Goal: Complete application form: Complete application form

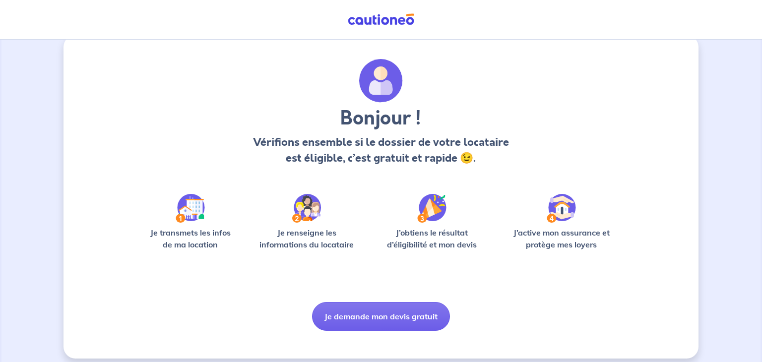
scroll to position [25, 0]
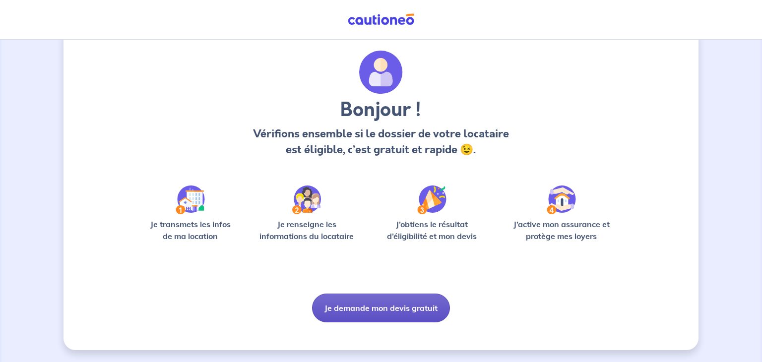
click at [421, 318] on button "Je demande mon devis gratuit" at bounding box center [381, 308] width 138 height 29
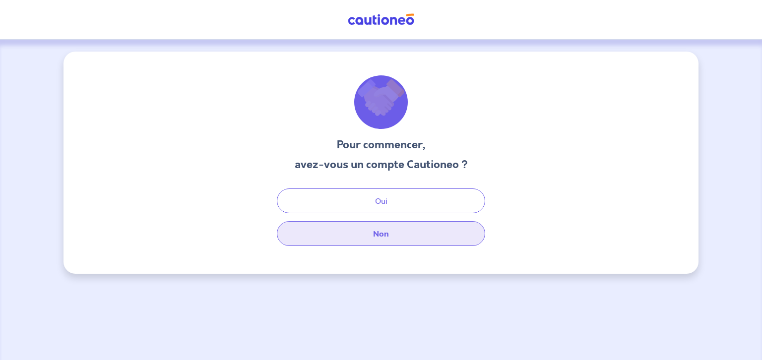
click at [439, 235] on button "Non" at bounding box center [381, 233] width 208 height 25
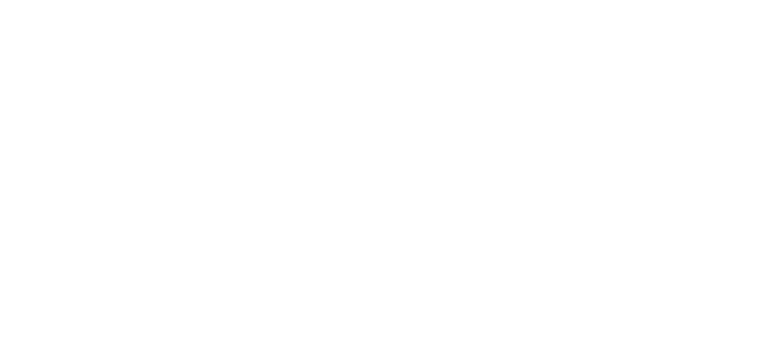
select select "FR"
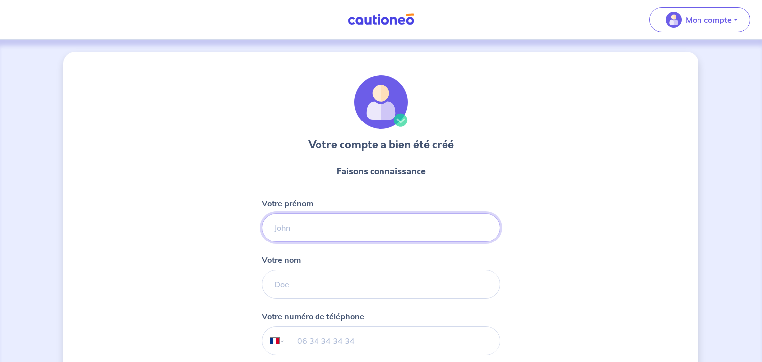
click at [426, 232] on input "Votre prénom" at bounding box center [381, 227] width 238 height 29
type input "[PERSON_NAME]"
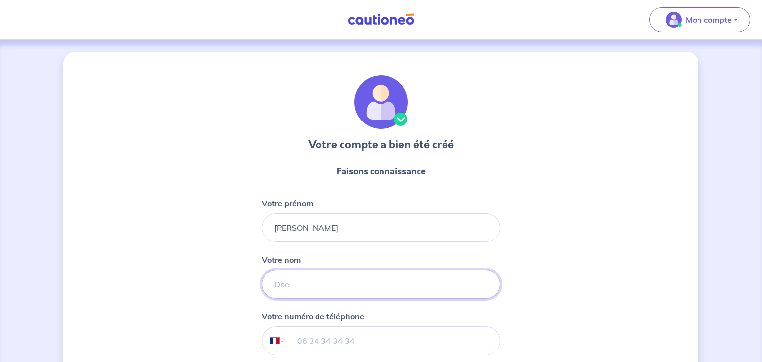
type input "Filon"
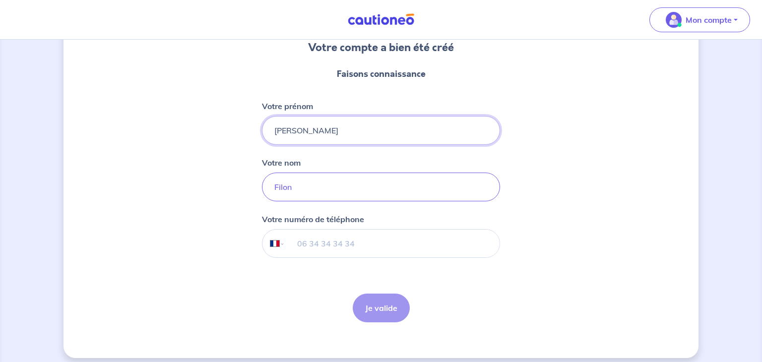
scroll to position [99, 0]
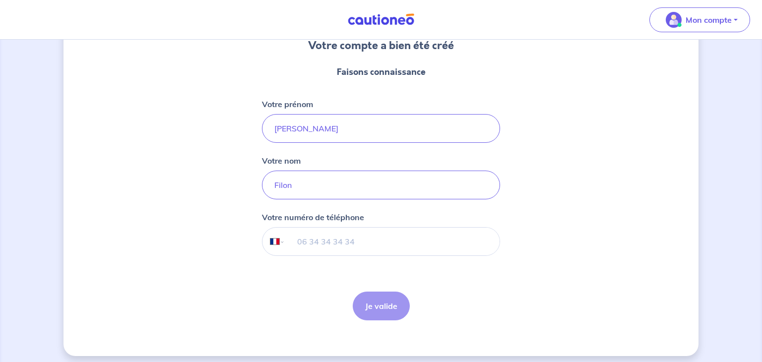
click at [396, 240] on input "tel" at bounding box center [392, 242] width 214 height 28
type input "06 44 08 29 53"
click at [398, 314] on button "Je valide" at bounding box center [381, 306] width 57 height 29
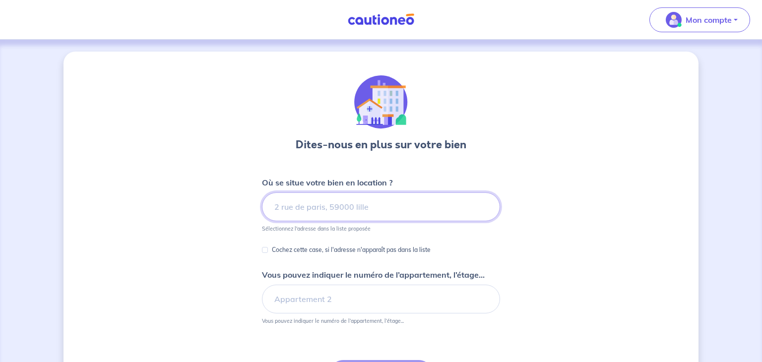
click at [423, 210] on input at bounding box center [381, 206] width 238 height 29
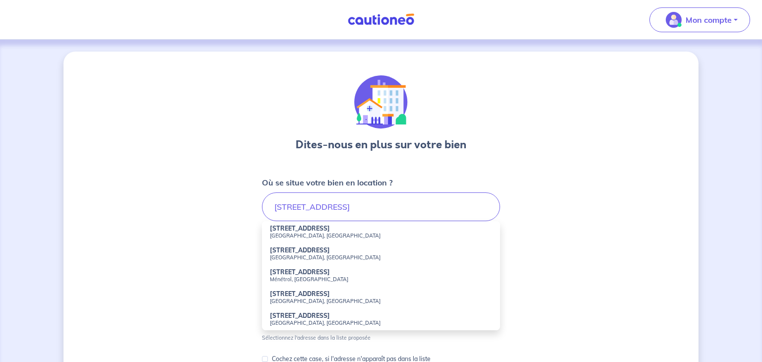
click at [370, 236] on small "[GEOGRAPHIC_DATA], [GEOGRAPHIC_DATA]" at bounding box center [381, 235] width 222 height 7
type input "[STREET_ADDRESS]"
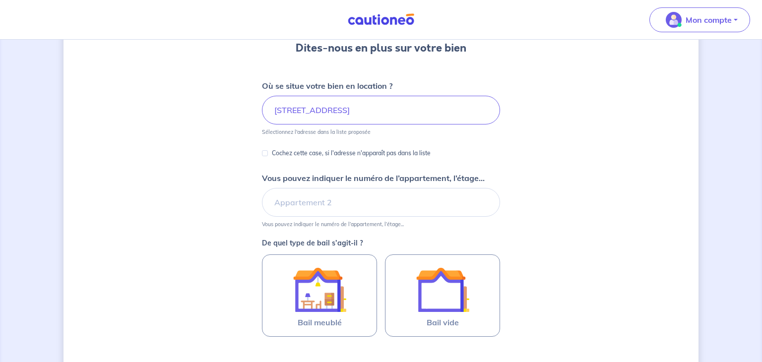
scroll to position [99, 0]
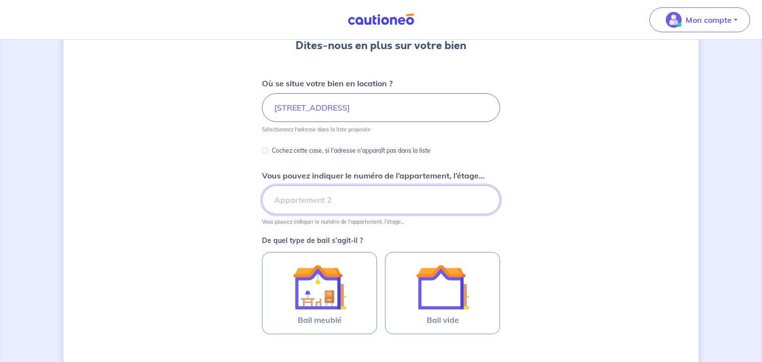
click at [408, 199] on input "Vous pouvez indiquer le numéro de l’appartement, l’étage..." at bounding box center [381, 199] width 238 height 29
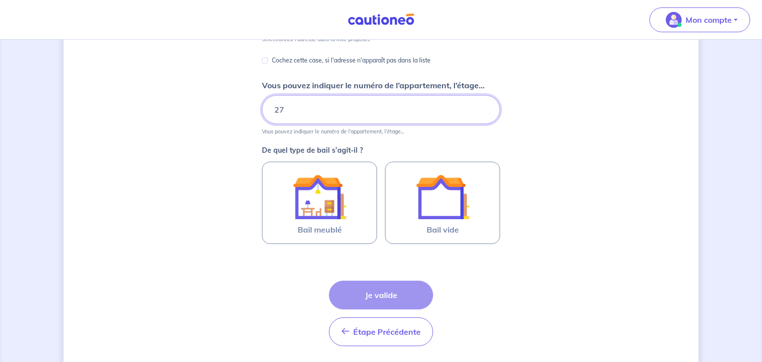
scroll to position [195, 0]
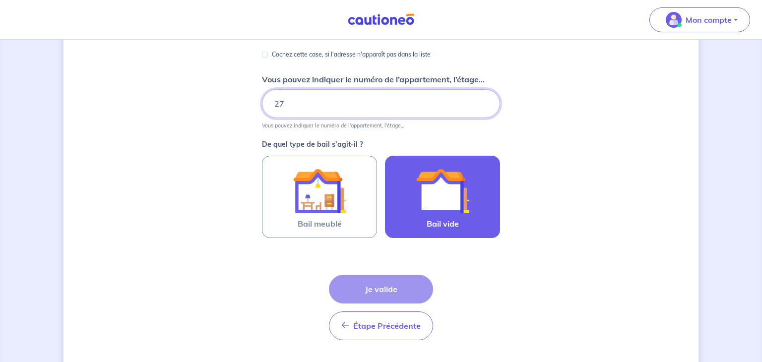
type input "27"
click at [461, 183] on img at bounding box center [443, 191] width 54 height 54
click at [0, 0] on input "Bail vide" at bounding box center [0, 0] width 0 height 0
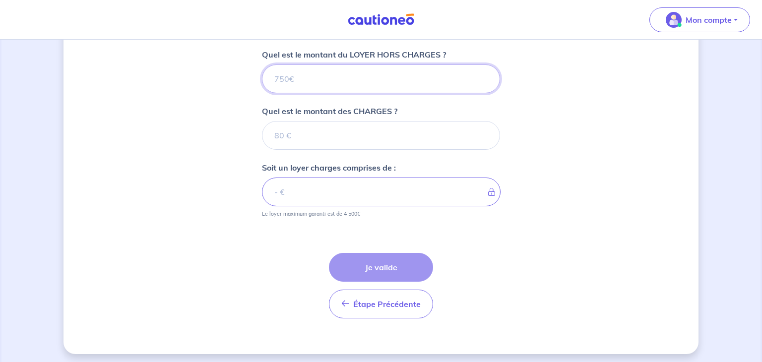
scroll to position [401, 0]
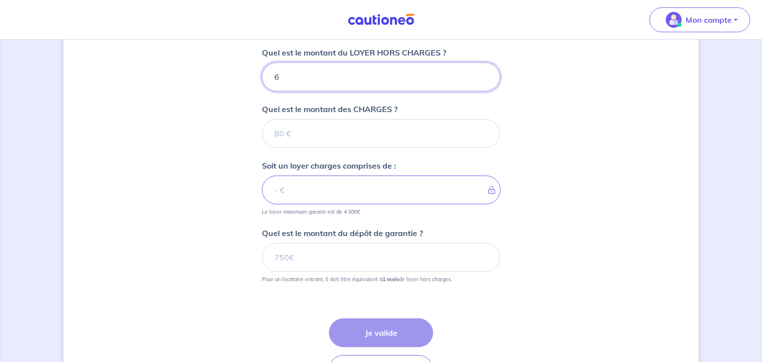
type input "65"
type input "650"
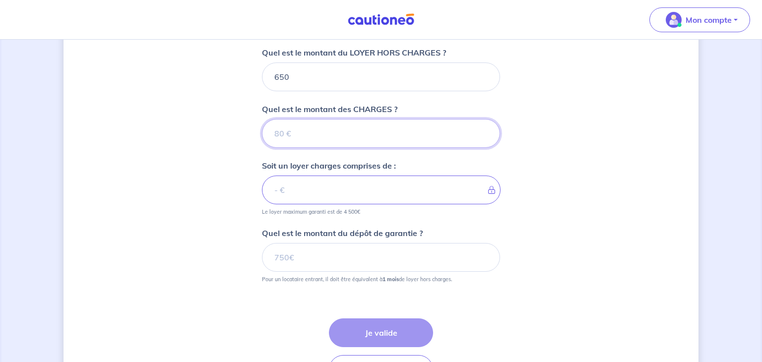
click at [388, 125] on input "Quel est le montant des CHARGES ?" at bounding box center [381, 133] width 238 height 29
type input "18"
type input "651"
type input "180"
type input "830"
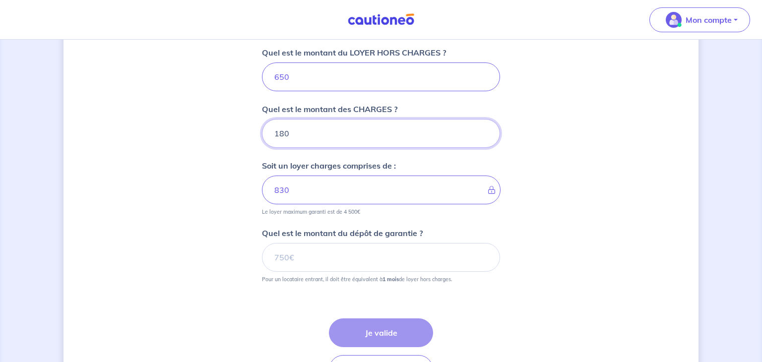
type input "180"
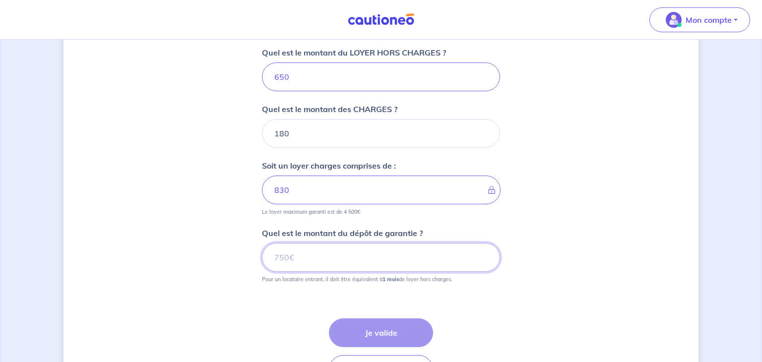
click at [411, 259] on input "Quel est le montant du dépôt de garantie ?" at bounding box center [381, 257] width 238 height 29
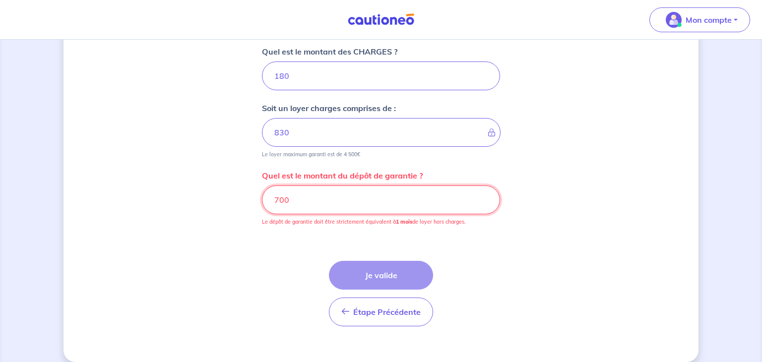
scroll to position [460, 0]
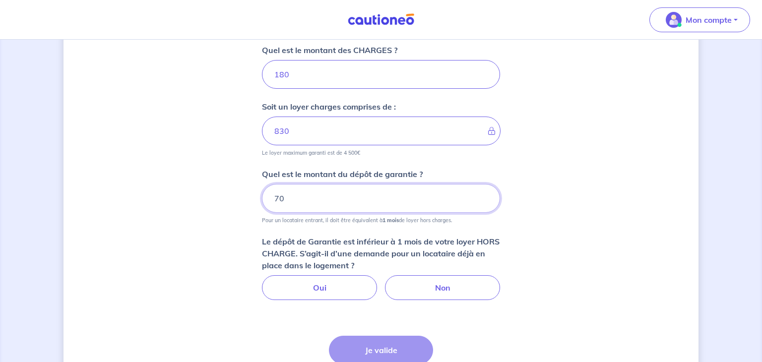
type input "7"
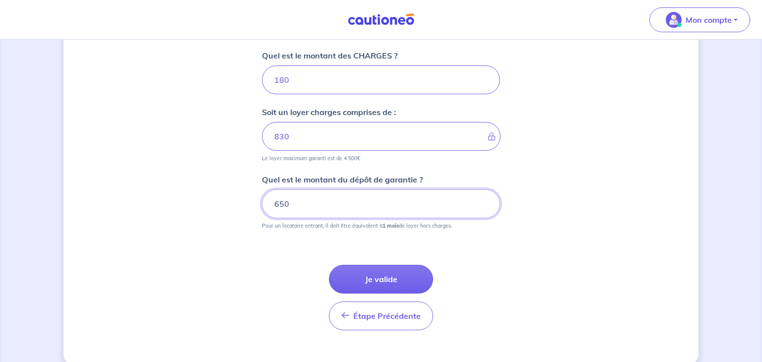
scroll to position [468, 0]
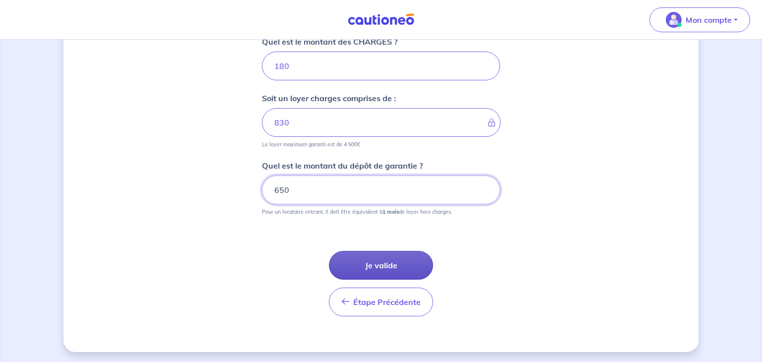
type input "650"
click at [403, 260] on button "Je valide" at bounding box center [381, 265] width 104 height 29
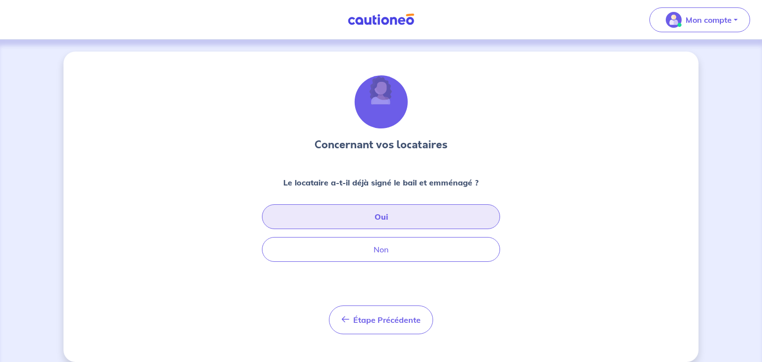
click at [444, 216] on button "Oui" at bounding box center [381, 216] width 238 height 25
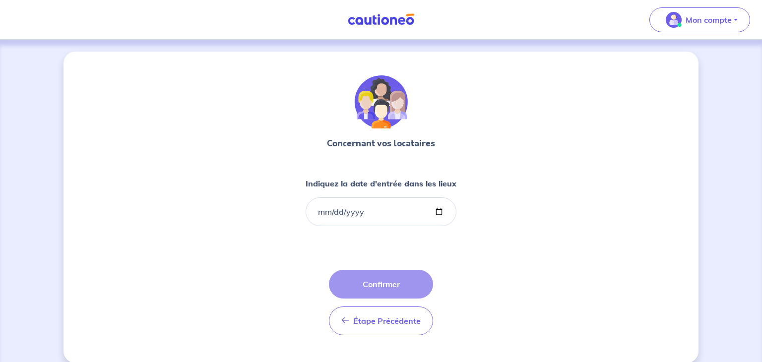
scroll to position [12, 0]
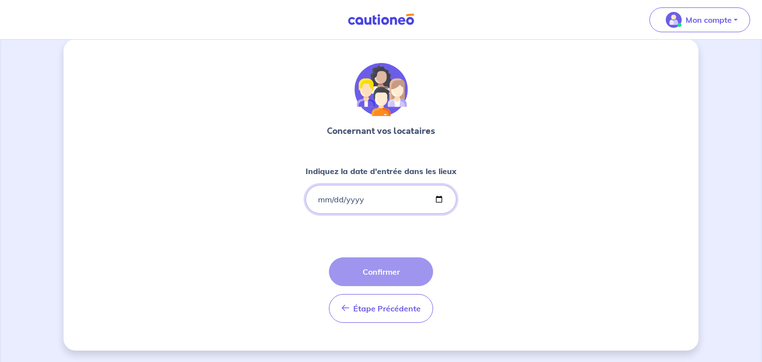
click at [396, 202] on input "Indiquez la date d'entrée dans les lieux" at bounding box center [380, 199] width 151 height 29
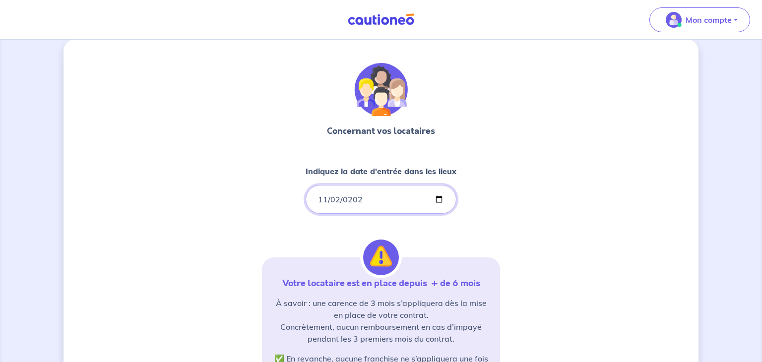
type input "[DATE]"
click at [570, 214] on div "Concernant vos locataires Indiquez la date d'entrée dans les lieux [DATE] Votre…" at bounding box center [380, 290] width 635 height 502
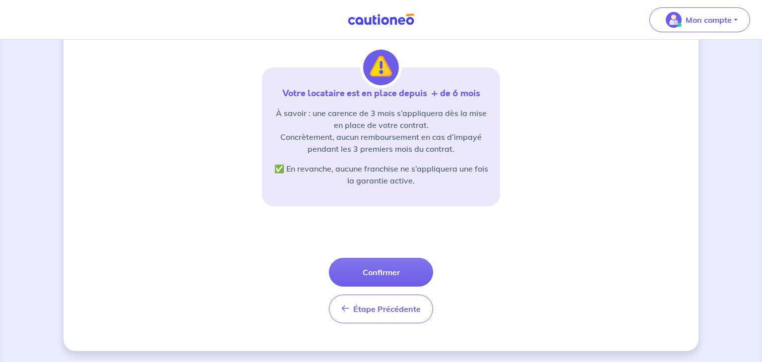
scroll to position [203, 0]
click at [406, 263] on button "Confirmer" at bounding box center [381, 271] width 104 height 29
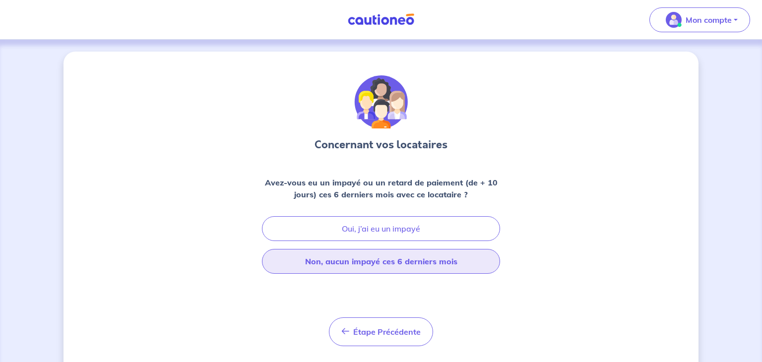
click at [425, 257] on button "Non, aucun impayé ces 6 derniers mois" at bounding box center [381, 261] width 238 height 25
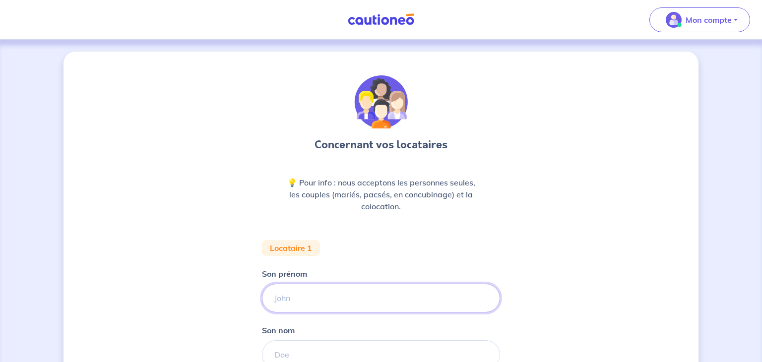
click at [409, 296] on input "Son prénom" at bounding box center [381, 298] width 238 height 29
type input "k"
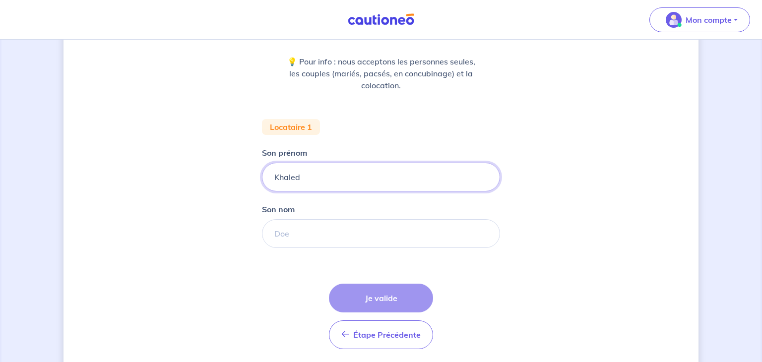
scroll to position [126, 0]
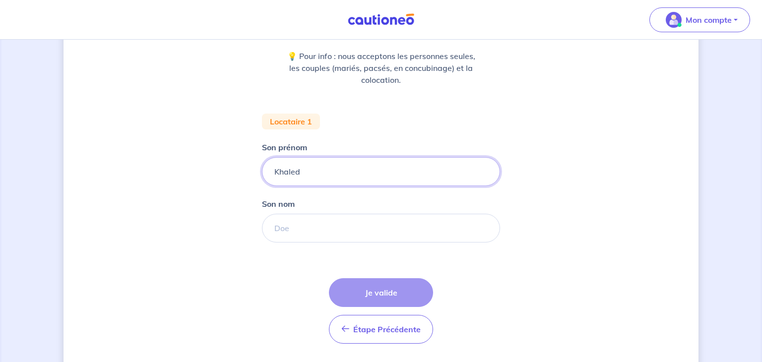
type input "Khaled"
click at [412, 230] on input "Son nom" at bounding box center [381, 228] width 238 height 29
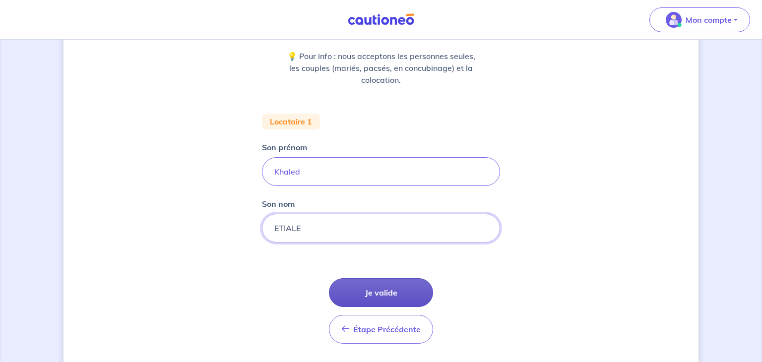
type input "ETIALE"
click at [400, 295] on button "Je valide" at bounding box center [381, 292] width 104 height 29
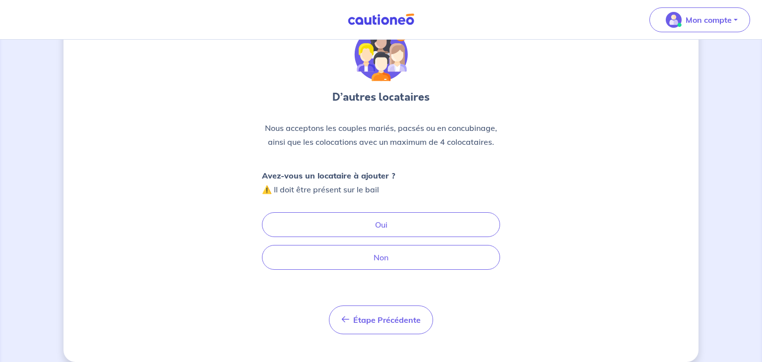
scroll to position [59, 0]
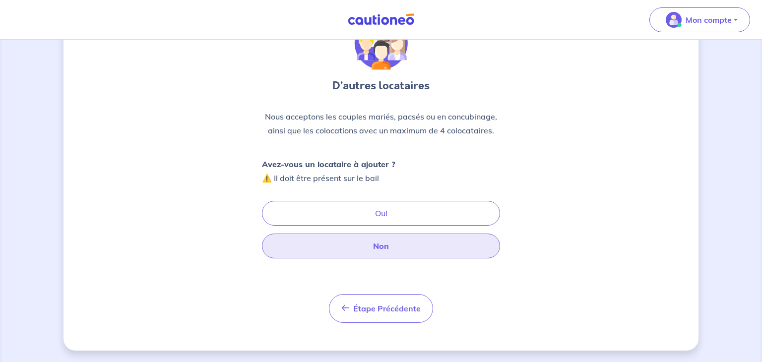
click at [443, 246] on button "Non" at bounding box center [381, 246] width 238 height 25
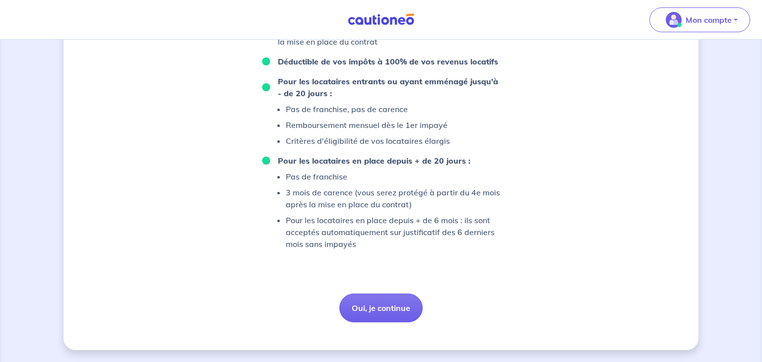
scroll to position [553, 0]
click at [404, 304] on button "Oui, je continue" at bounding box center [380, 308] width 83 height 29
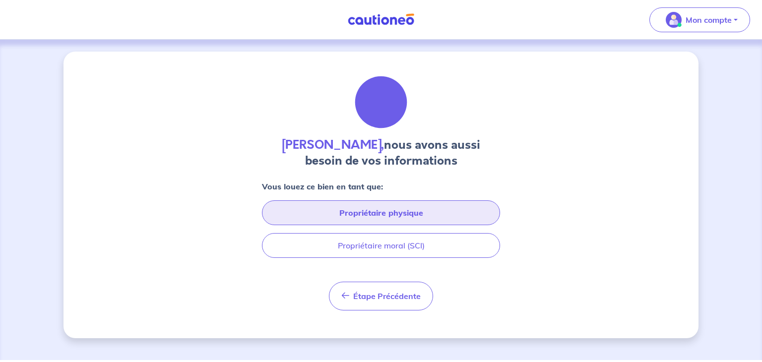
click at [468, 214] on button "Propriétaire physique" at bounding box center [381, 212] width 238 height 25
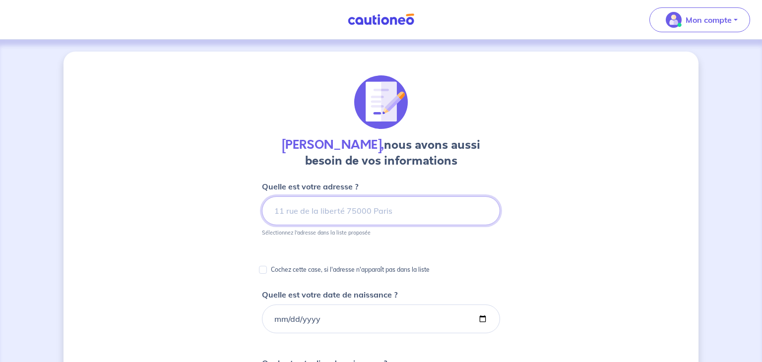
click at [382, 212] on input at bounding box center [381, 210] width 238 height 29
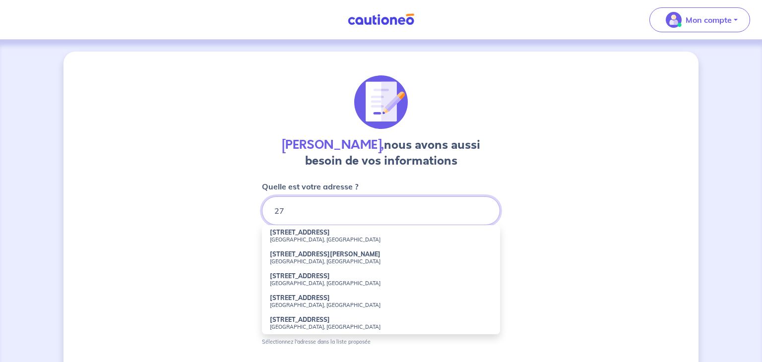
type input "2"
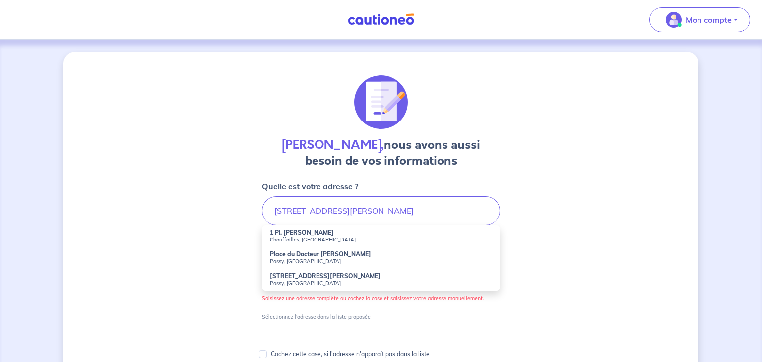
click at [357, 234] on li "1 Pl. [PERSON_NAME], [GEOGRAPHIC_DATA]" at bounding box center [381, 236] width 238 height 22
type input "1 Pl. [PERSON_NAME], Chauffailles, [GEOGRAPHIC_DATA]"
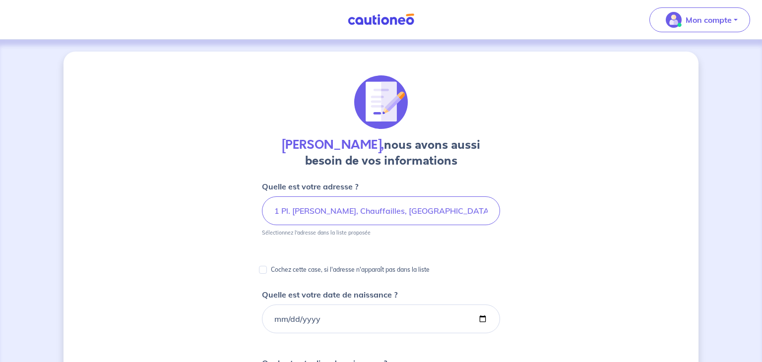
click at [360, 322] on input "Quelle est votre date de naissance ?" at bounding box center [381, 318] width 238 height 29
type input "[DATE]"
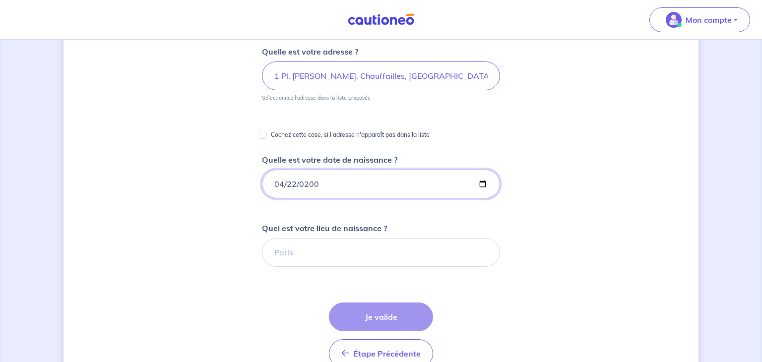
scroll to position [143, 0]
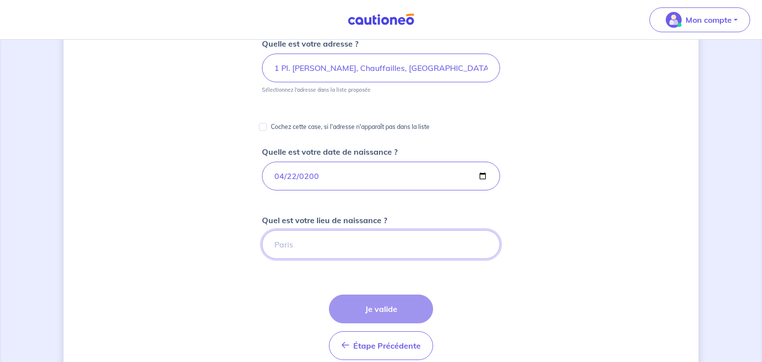
click at [418, 245] on input "Quel est votre lieu de naissance ?" at bounding box center [381, 244] width 238 height 29
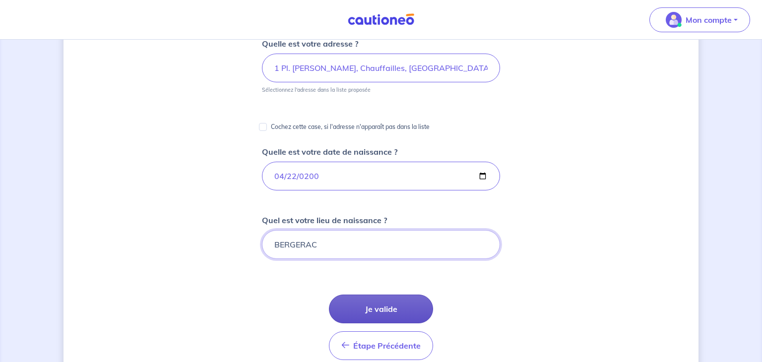
type input "BERGERAC"
click at [401, 311] on button "Je valide" at bounding box center [381, 309] width 104 height 29
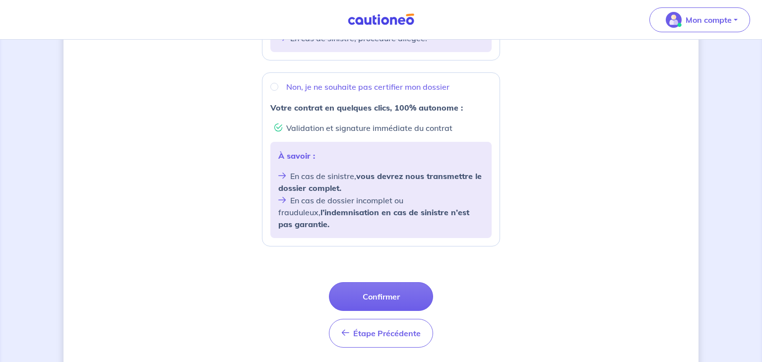
scroll to position [377, 0]
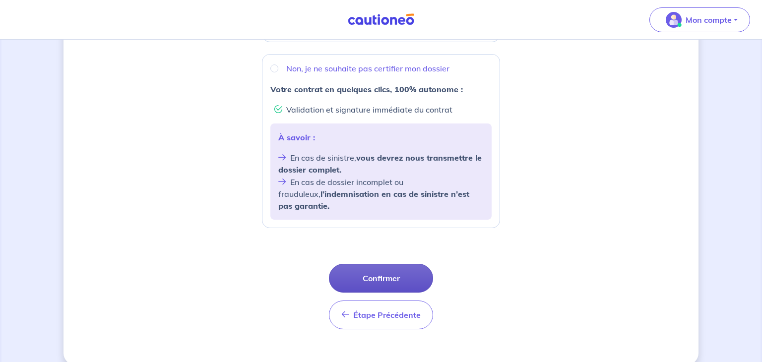
click at [382, 276] on button "Confirmer" at bounding box center [381, 278] width 104 height 29
click at [609, 193] on div "Souhaitez-vous faire certifier votre dossier locataire ? D’après les informatio…" at bounding box center [380, 20] width 635 height 690
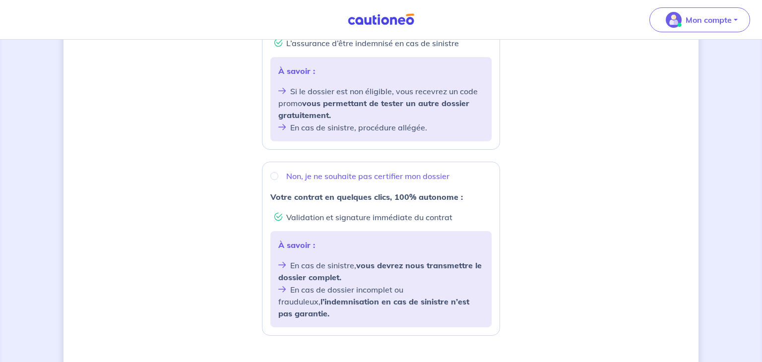
scroll to position [278, 0]
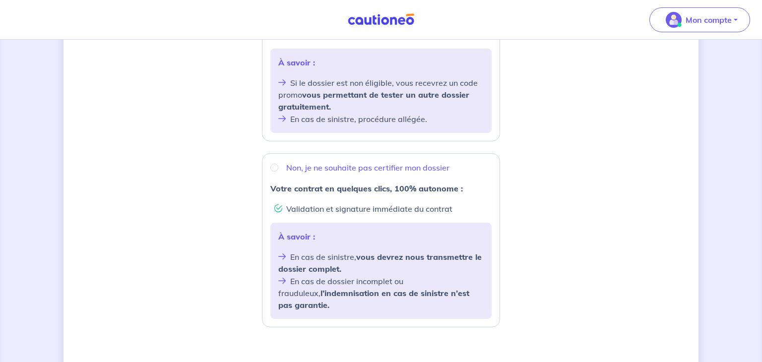
click at [332, 163] on p "Non, je ne souhaite pas certifier mon dossier" at bounding box center [367, 168] width 163 height 12
click at [278, 164] on input "Non, je ne souhaite pas certifier mon dossier" at bounding box center [274, 168] width 8 height 8
radio input "true"
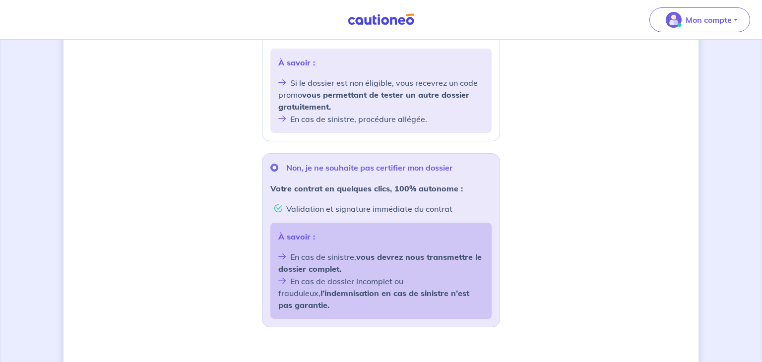
click at [546, 183] on div "Souhaitez-vous faire certifier votre dossier locataire ? D’après les informatio…" at bounding box center [380, 119] width 635 height 690
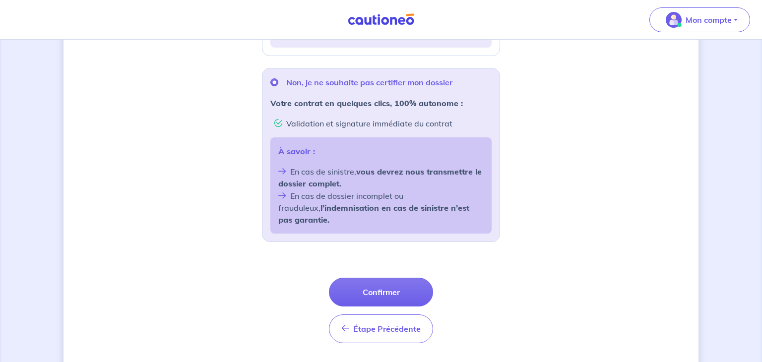
scroll to position [377, 0]
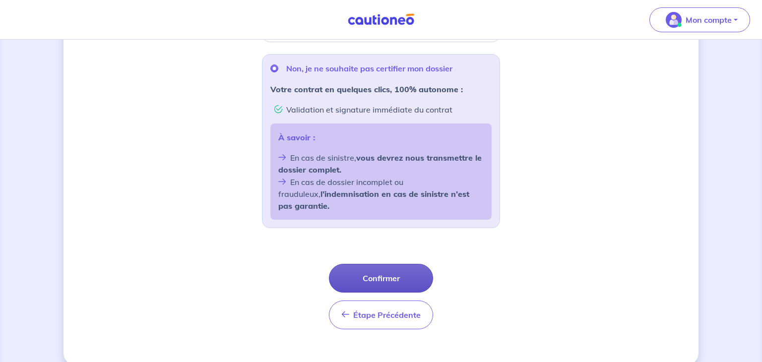
click at [396, 265] on button "Confirmer" at bounding box center [381, 278] width 104 height 29
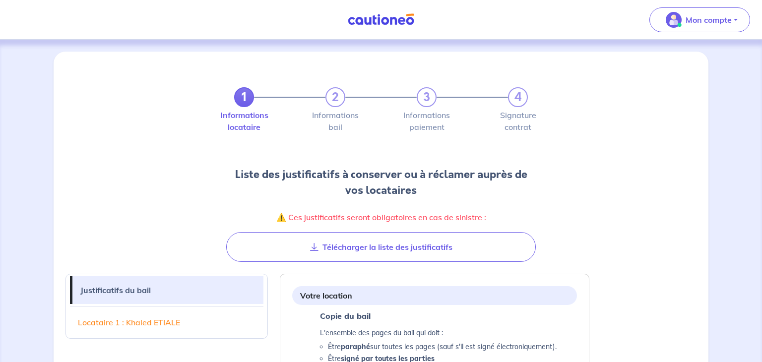
click at [661, 213] on div "1 2 3 4 Informations locataire Informations bail Informations paiement Signatur…" at bounding box center [381, 162] width 643 height 198
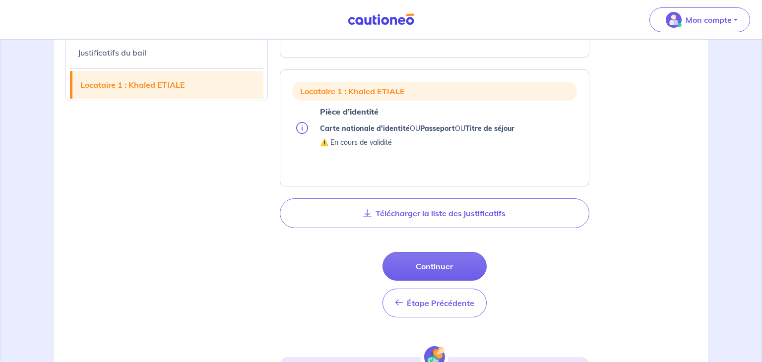
scroll to position [615, 0]
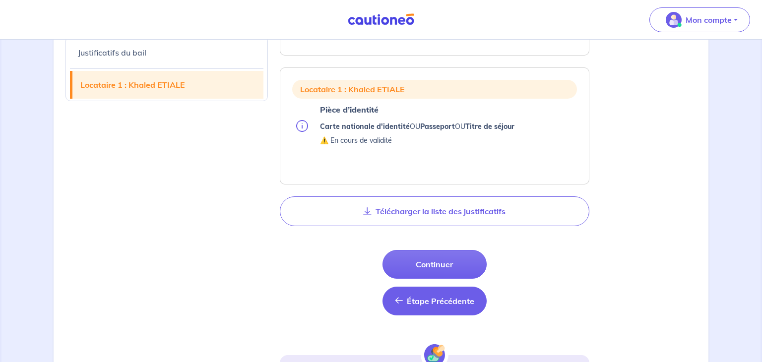
click at [455, 296] on span "Étape Précédente" at bounding box center [440, 301] width 67 height 10
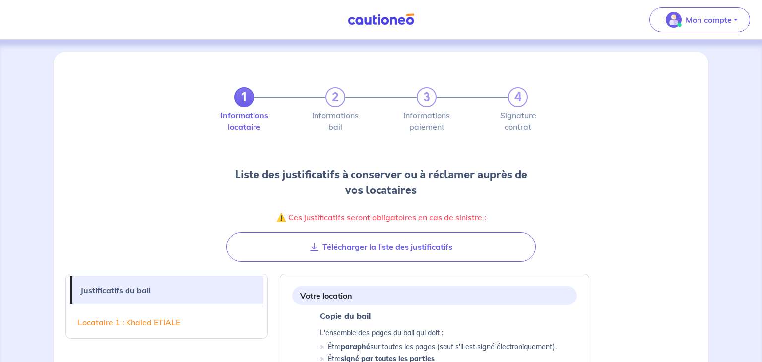
click at [573, 206] on div "1 2 3 4 Informations locataire Informations bail Informations paiement Signatur…" at bounding box center [381, 162] width 643 height 198
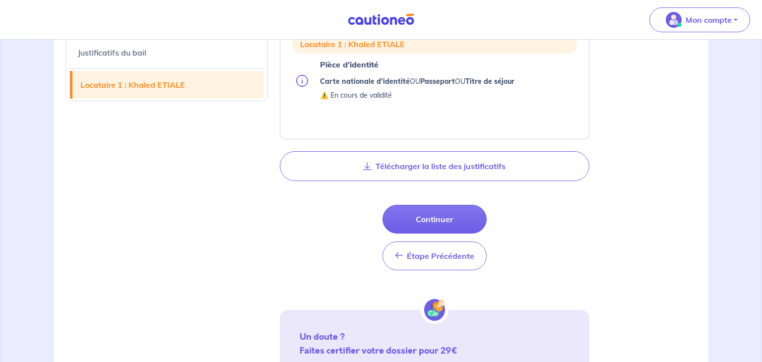
scroll to position [674, 0]
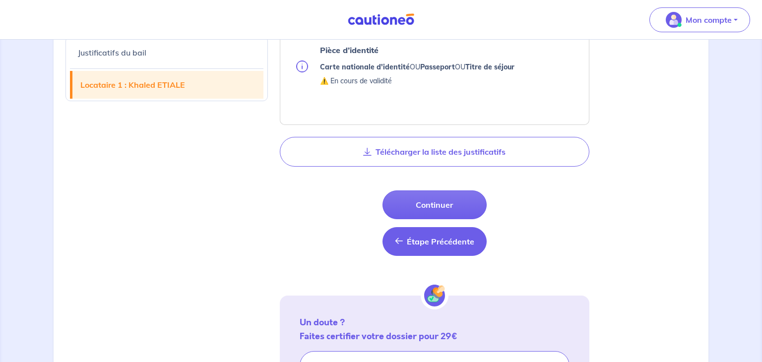
click at [413, 249] on button "Étape Précédente Étape Précédente" at bounding box center [434, 241] width 104 height 29
